Goal: Transaction & Acquisition: Book appointment/travel/reservation

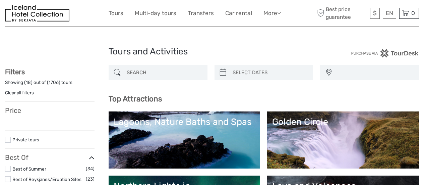
select select
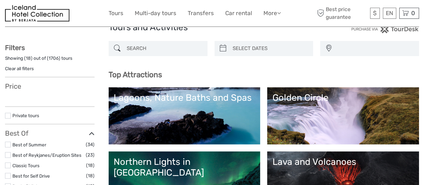
select select
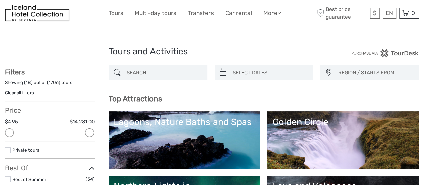
scroll to position [33, 0]
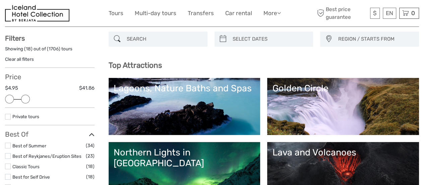
drag, startPoint x: 89, startPoint y: 97, endPoint x: 27, endPoint y: 102, distance: 62.5
click at [27, 102] on div at bounding box center [25, 98] width 9 height 9
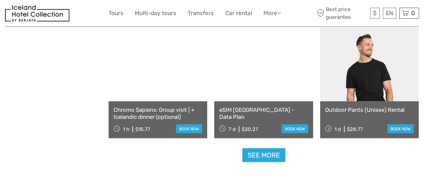
scroll to position [670, 0]
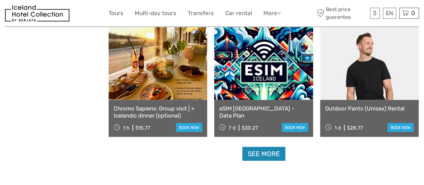
click at [261, 148] on link "See more" at bounding box center [263, 154] width 43 height 14
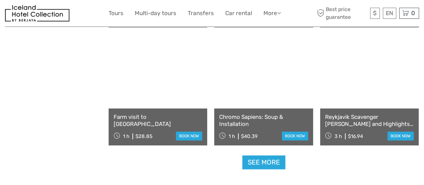
scroll to position [1373, 0]
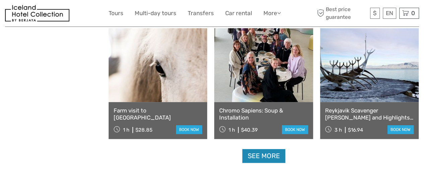
click at [265, 158] on link "See more" at bounding box center [263, 156] width 43 height 14
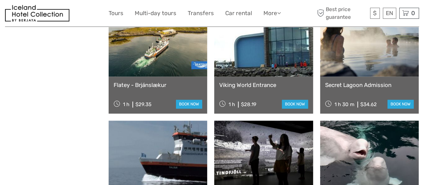
scroll to position [1741, 0]
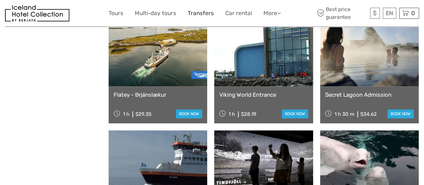
click at [204, 12] on link "Transfers" at bounding box center [201, 13] width 26 height 10
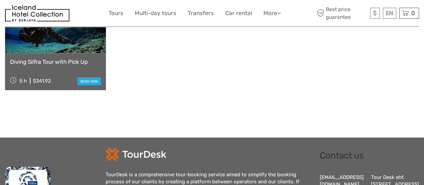
scroll to position [636, 0]
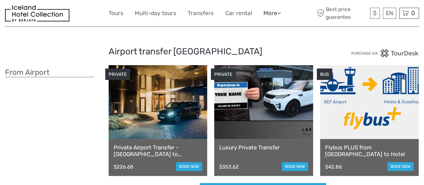
click at [277, 13] on link "More" at bounding box center [271, 13] width 17 height 10
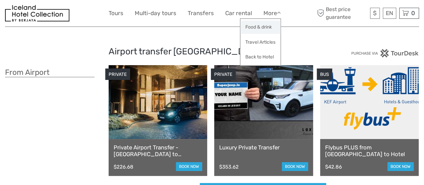
click at [268, 27] on link "Food & drink" at bounding box center [260, 26] width 40 height 13
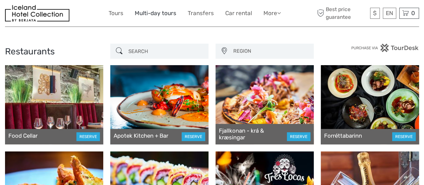
click at [148, 13] on link "Multi-day tours" at bounding box center [156, 13] width 42 height 10
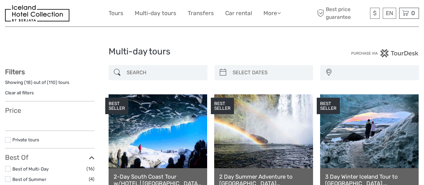
select select
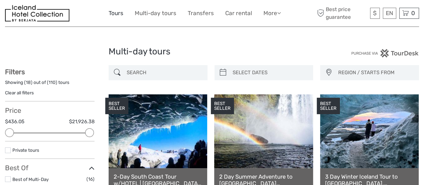
click at [121, 14] on link "Tours" at bounding box center [115, 13] width 15 height 10
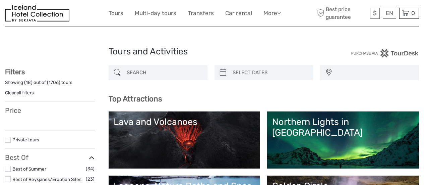
select select
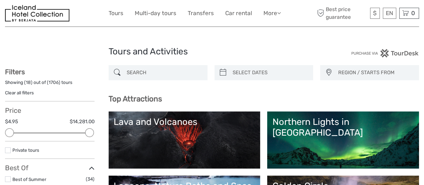
click at [340, 73] on span "REGION / STARTS FROM" at bounding box center [375, 72] width 81 height 11
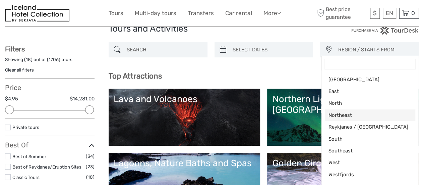
scroll to position [33, 0]
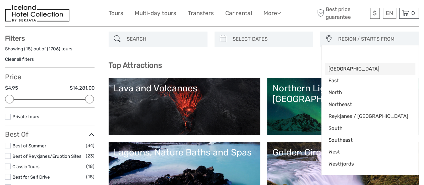
click at [338, 69] on span "[GEOGRAPHIC_DATA]" at bounding box center [364, 68] width 72 height 7
select select "Capital Region"
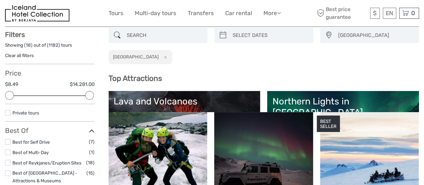
scroll to position [38, 0]
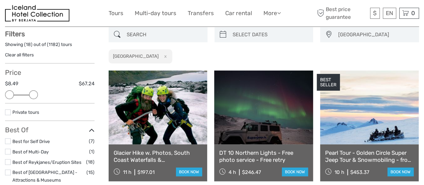
drag, startPoint x: 89, startPoint y: 93, endPoint x: 33, endPoint y: 93, distance: 56.3
click at [33, 93] on div at bounding box center [33, 94] width 9 height 9
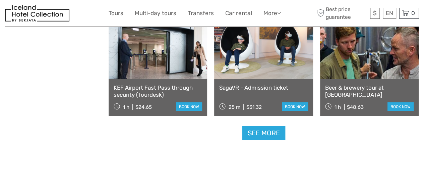
scroll to position [708, 0]
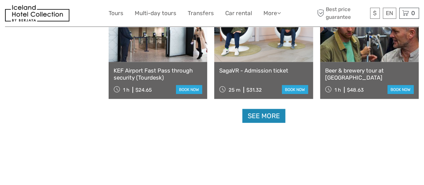
click at [274, 115] on link "See more" at bounding box center [263, 116] width 43 height 14
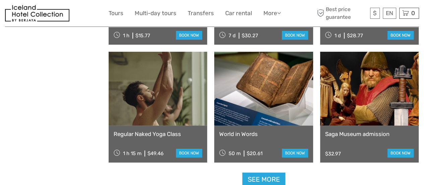
scroll to position [1377, 0]
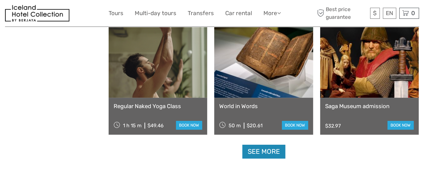
click at [273, 151] on link "See more" at bounding box center [263, 151] width 43 height 14
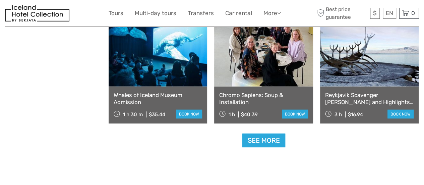
scroll to position [2114, 0]
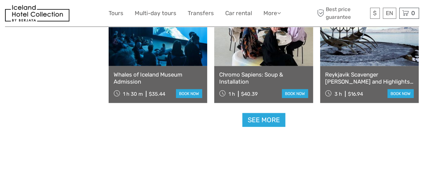
click at [265, 118] on link "See more" at bounding box center [263, 120] width 43 height 14
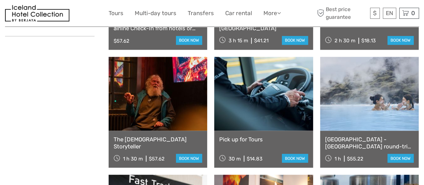
scroll to position [507, 0]
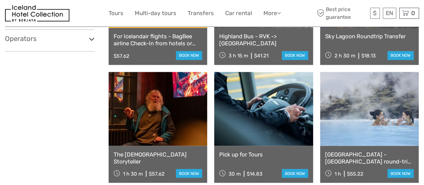
click at [342, 121] on link at bounding box center [369, 109] width 98 height 74
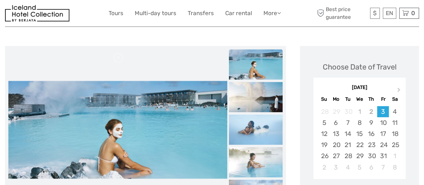
scroll to position [100, 0]
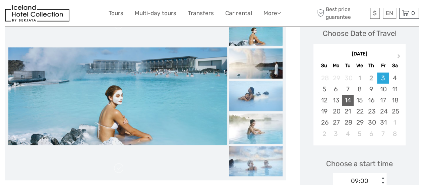
click at [346, 100] on div "14" at bounding box center [348, 99] width 12 height 11
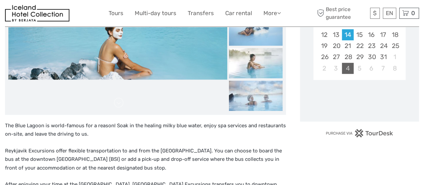
scroll to position [167, 0]
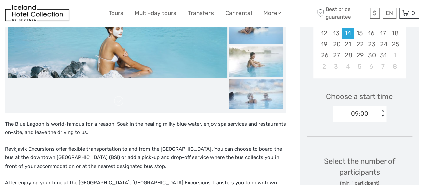
click at [381, 112] on div "< >" at bounding box center [382, 113] width 6 height 7
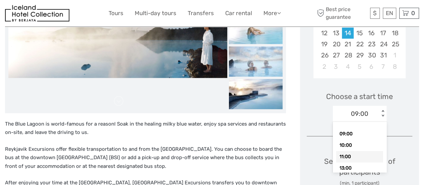
click at [353, 156] on div "11:00" at bounding box center [359, 156] width 47 height 11
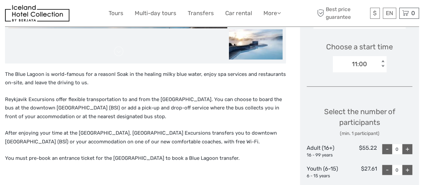
scroll to position [268, 0]
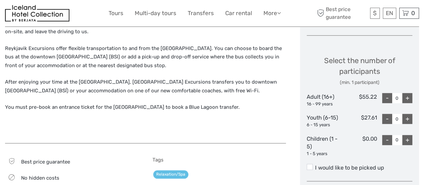
click at [408, 100] on div "+" at bounding box center [407, 98] width 10 height 10
type input "2"
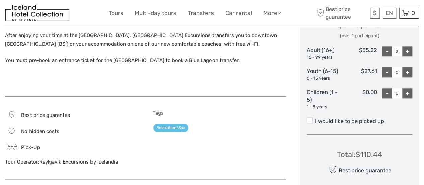
scroll to position [335, 0]
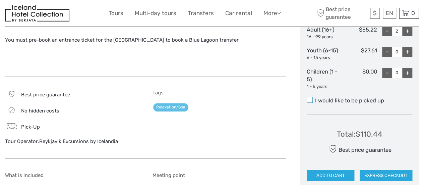
click at [306, 101] on span at bounding box center [309, 99] width 6 height 6
click at [315, 98] on input "I would like to be picked up" at bounding box center [315, 98] width 0 height 0
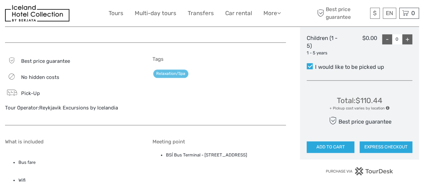
scroll to position [402, 0]
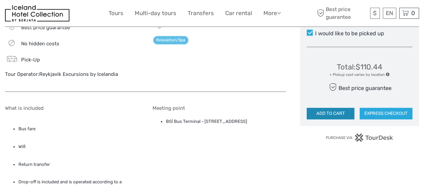
click at [338, 111] on button "ADD TO CART" at bounding box center [330, 112] width 48 height 11
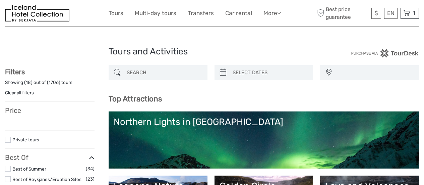
select select
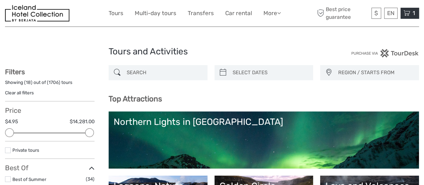
click at [407, 14] on icon at bounding box center [406, 13] width 7 height 8
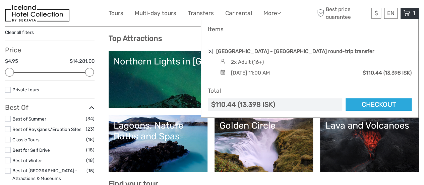
scroll to position [67, 0]
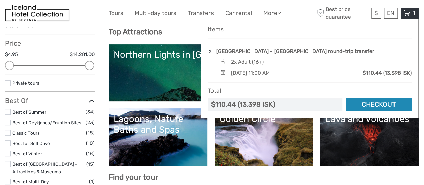
click at [360, 105] on link "Checkout" at bounding box center [378, 104] width 66 height 12
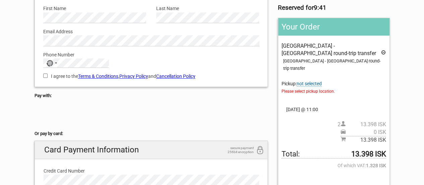
scroll to position [67, 0]
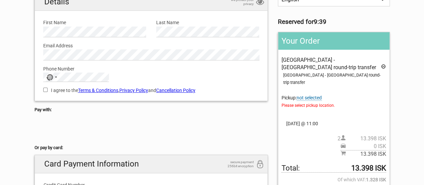
click at [308, 95] on span "not selected" at bounding box center [308, 98] width 25 height 6
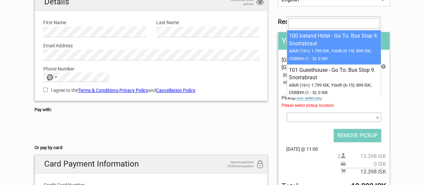
click at [352, 112] on span at bounding box center [333, 116] width 94 height 9
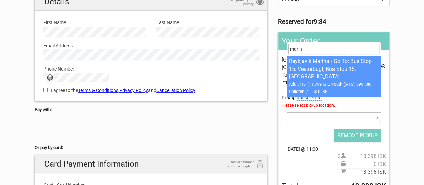
type input "marin"
select select "1093222"
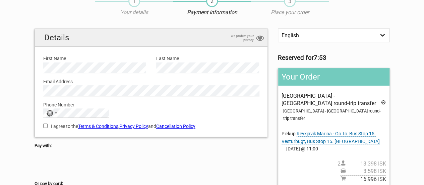
scroll to position [100, 0]
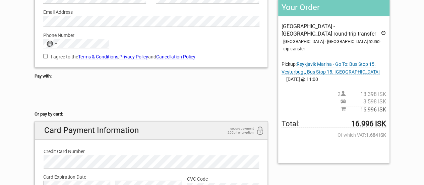
click at [331, 61] on span "Reykjavik Marina - Go To: Bus Stop 15. Vesturbugt, Bus Stop 15. [GEOGRAPHIC_DAT…" at bounding box center [330, 67] width 98 height 13
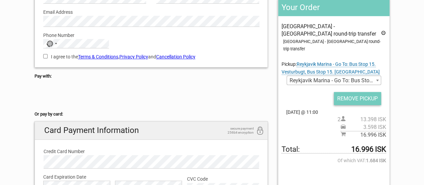
click at [347, 92] on input "REMOVE PICKUP" at bounding box center [357, 98] width 47 height 13
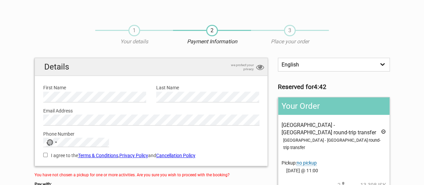
scroll to position [0, 0]
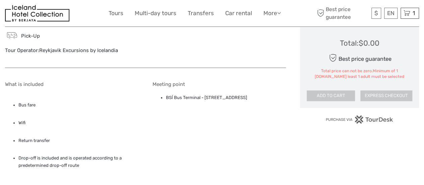
scroll to position [435, 0]
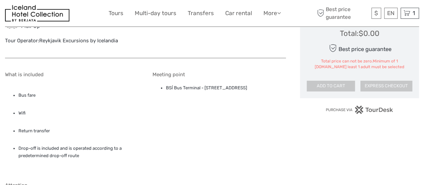
drag, startPoint x: 279, startPoint y: 87, endPoint x: 166, endPoint y: 88, distance: 112.2
click at [166, 88] on li "BSÍ Bus Terminal - Vatnsmýrarvegur 10, Reykjavík, 101" at bounding box center [226, 87] width 120 height 7
click at [124, 113] on li "Wifi" at bounding box center [78, 112] width 120 height 7
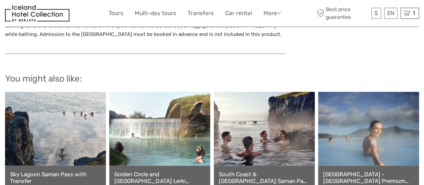
scroll to position [711, 0]
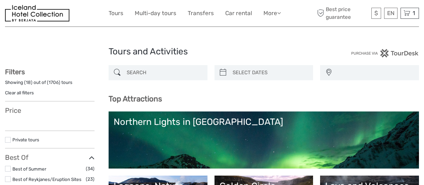
select select
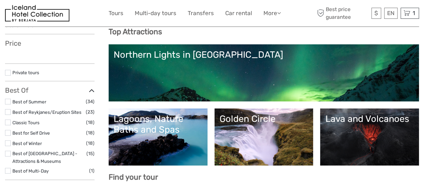
select select
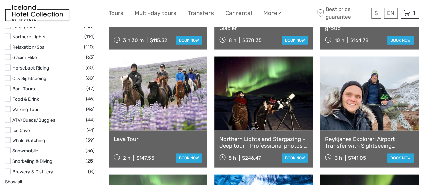
scroll to position [703, 0]
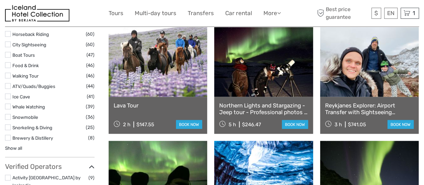
click at [15, 145] on link "Show all" at bounding box center [13, 147] width 17 height 5
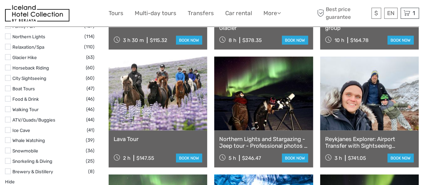
scroll to position [636, 0]
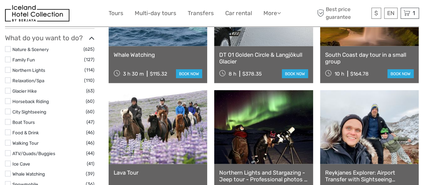
click at [7, 77] on label at bounding box center [8, 80] width 6 height 6
click at [0, 0] on input "checkbox" at bounding box center [0, 0] width 0 height 0
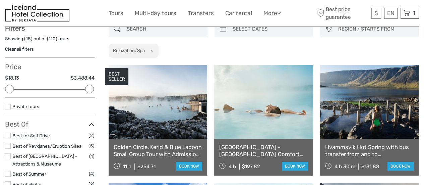
scroll to position [38, 0]
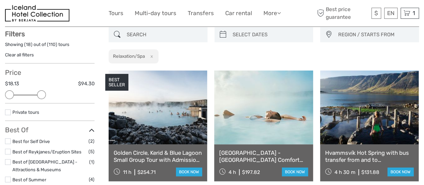
drag, startPoint x: 90, startPoint y: 94, endPoint x: 41, endPoint y: 94, distance: 49.6
click at [41, 94] on div at bounding box center [41, 94] width 9 height 9
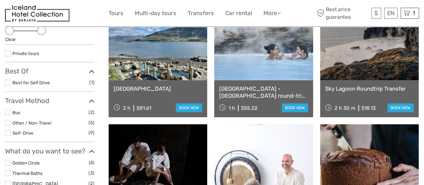
scroll to position [105, 0]
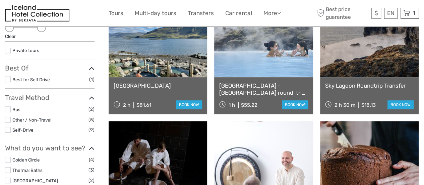
click at [246, 87] on link "[GEOGRAPHIC_DATA] - [GEOGRAPHIC_DATA] round-trip transfer" at bounding box center [263, 89] width 88 height 14
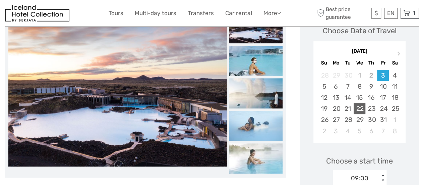
scroll to position [100, 0]
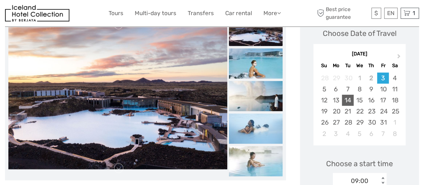
click at [343, 99] on div "14" at bounding box center [348, 99] width 12 height 11
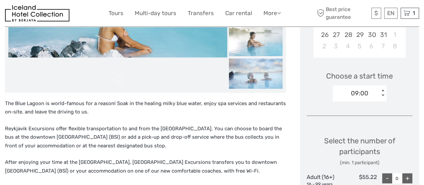
scroll to position [167, 0]
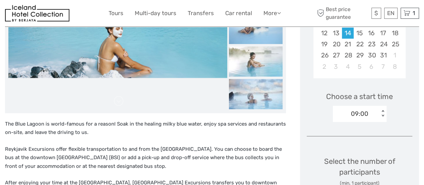
click at [373, 114] on div "09:00" at bounding box center [356, 113] width 47 height 10
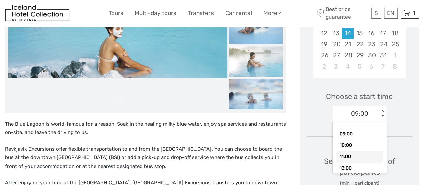
click at [354, 156] on div "11:00" at bounding box center [359, 156] width 47 height 11
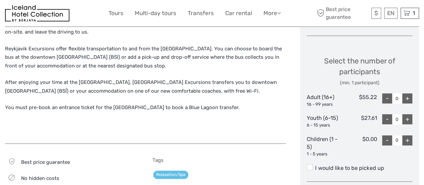
scroll to position [268, 0]
click at [406, 100] on div "+" at bounding box center [407, 98] width 10 height 10
type input "2"
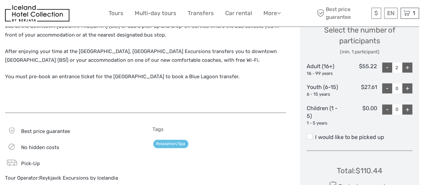
scroll to position [335, 0]
